Goal: Browse casually

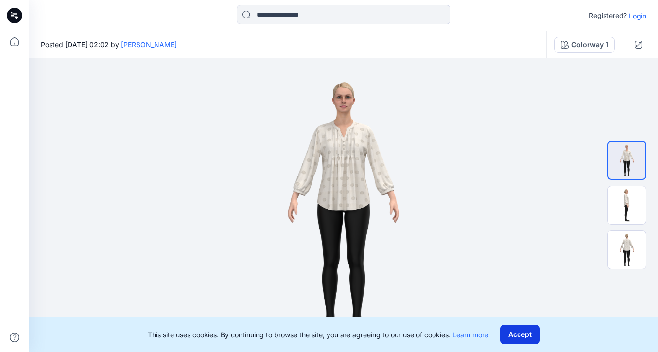
click at [516, 328] on button "Accept" at bounding box center [520, 334] width 40 height 19
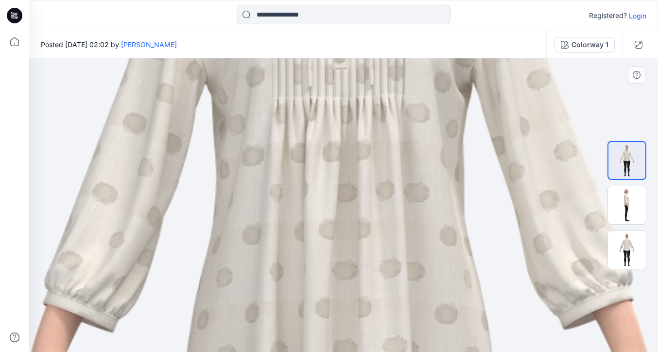
drag, startPoint x: 359, startPoint y: 131, endPoint x: 354, endPoint y: 312, distance: 181.0
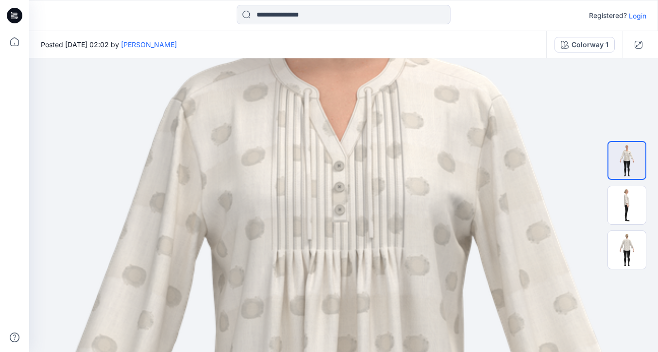
drag, startPoint x: 347, startPoint y: 208, endPoint x: 346, endPoint y: 360, distance: 152.7
click at [346, 352] on html "Registered? Login Posted [DATE] 02:02 by [PERSON_NAME] Colorway 1 Colorway 1 Lo…" at bounding box center [329, 176] width 658 height 352
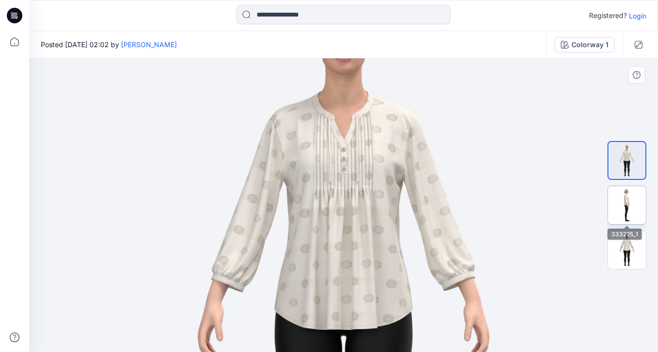
click at [637, 210] on img at bounding box center [627, 205] width 38 height 38
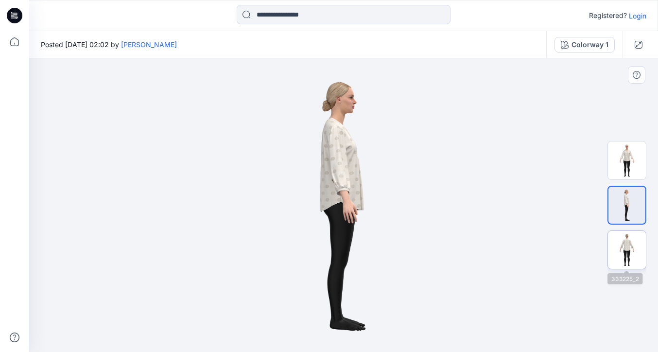
click at [631, 249] on img at bounding box center [627, 250] width 38 height 38
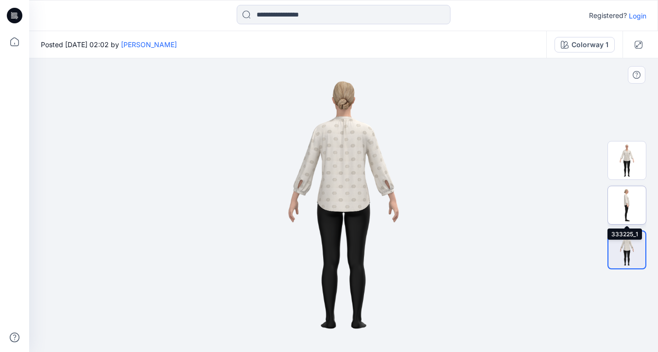
click at [635, 204] on img at bounding box center [627, 205] width 38 height 38
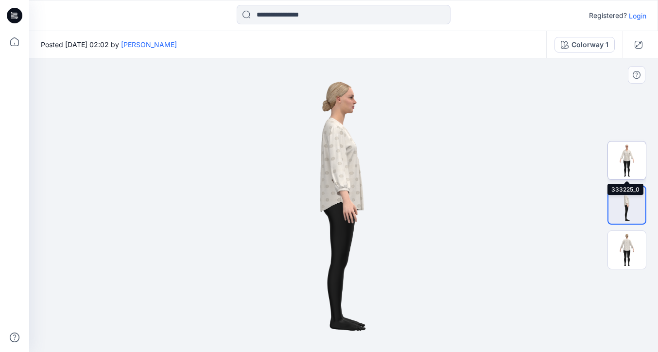
click at [631, 160] on img at bounding box center [627, 161] width 38 height 38
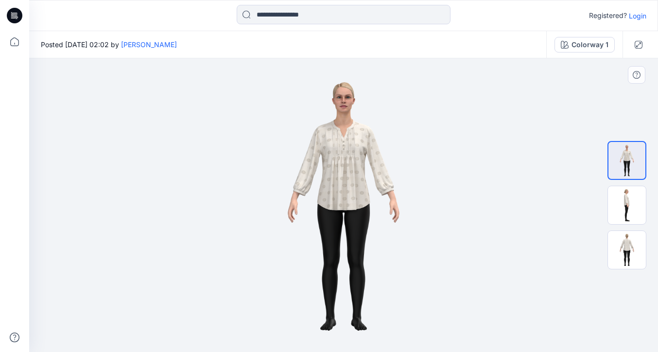
click at [358, 148] on img at bounding box center [344, 205] width 208 height 294
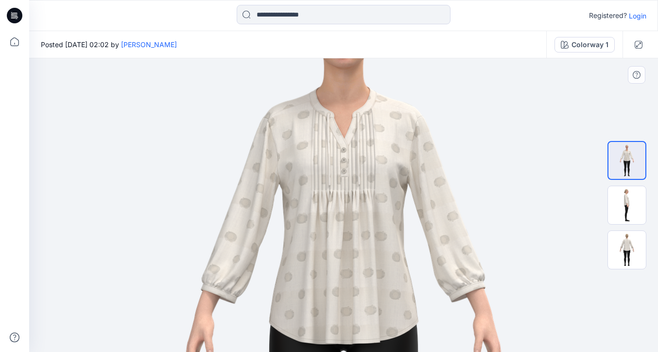
drag, startPoint x: 369, startPoint y: 118, endPoint x: 368, endPoint y: 241, distance: 123.0
click at [368, 241] on img at bounding box center [343, 329] width 587 height 831
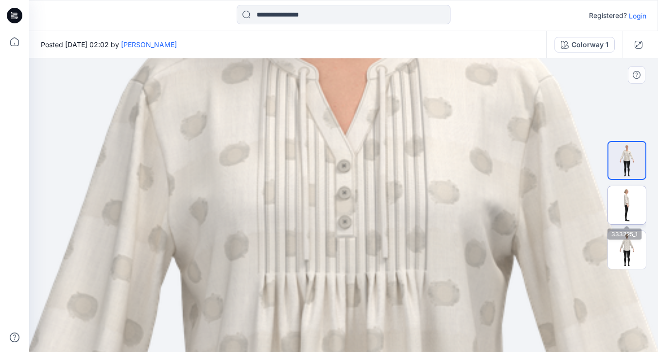
click at [629, 204] on img at bounding box center [627, 205] width 38 height 38
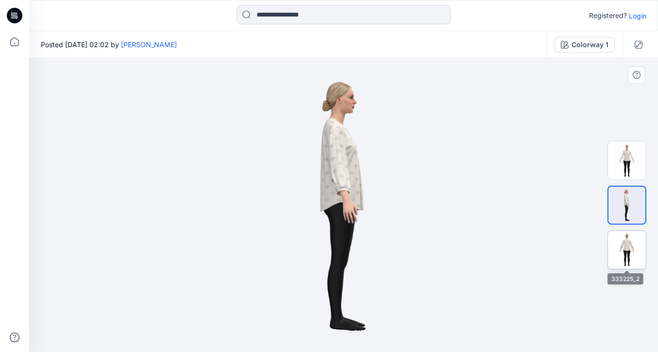
click at [630, 242] on img at bounding box center [627, 250] width 38 height 38
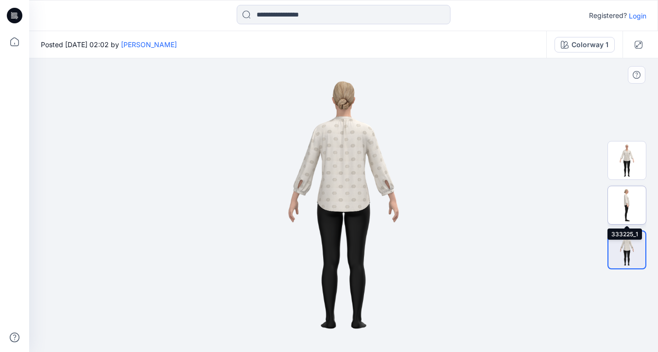
click at [632, 204] on img at bounding box center [627, 205] width 38 height 38
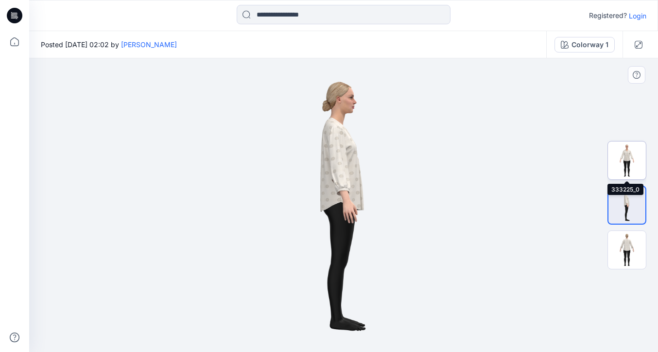
click at [625, 178] on img at bounding box center [627, 161] width 38 height 38
